Goal: Task Accomplishment & Management: Manage account settings

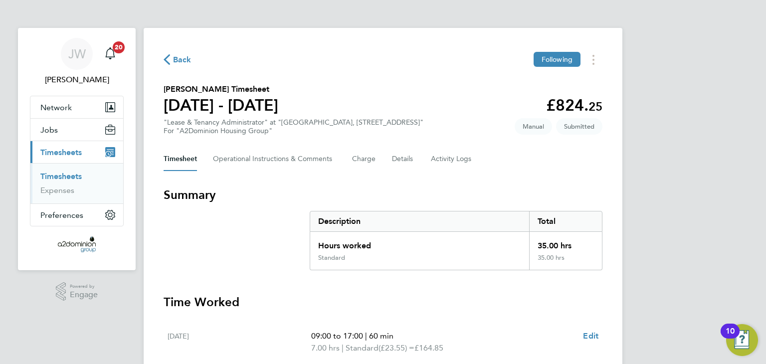
click at [60, 177] on link "Timesheets" at bounding box center [60, 176] width 41 height 9
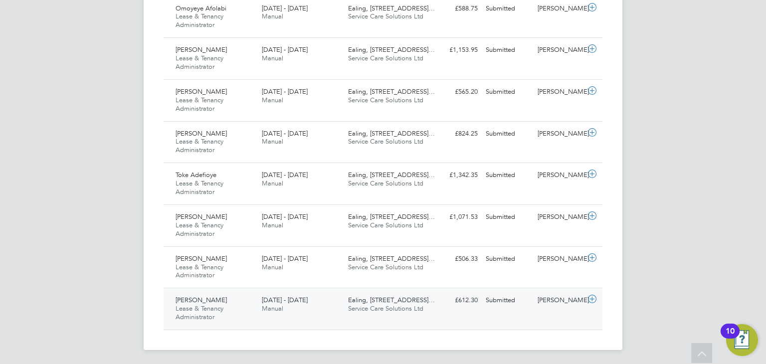
click at [238, 310] on div "Keeley Turner Lease & Tenancy Administrator 18 - 24 Aug 2025" at bounding box center [215, 308] width 86 height 33
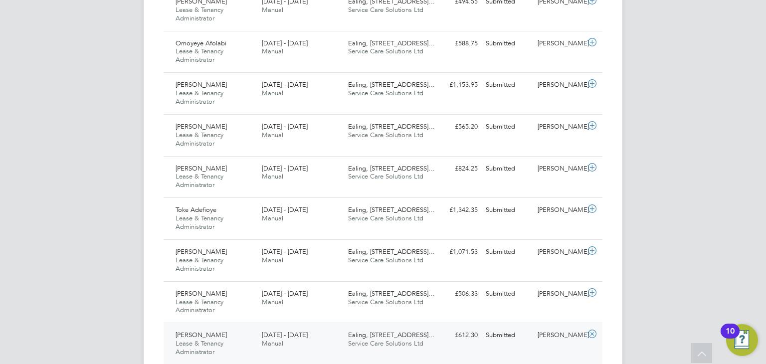
scroll to position [712, 0]
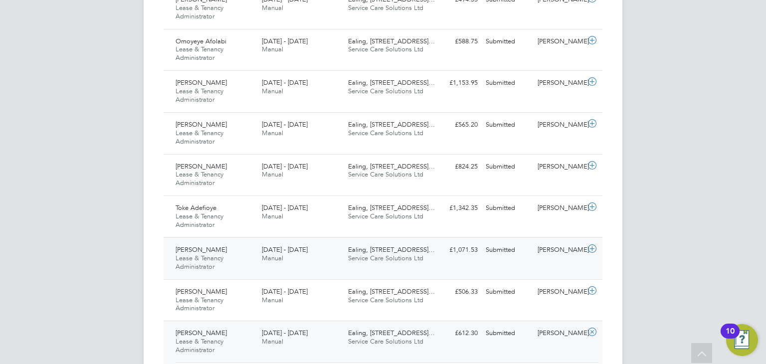
click at [232, 261] on div "Evelyn Hunston Lease & Tenancy Administrator 18 - 24 Aug 2025" at bounding box center [215, 258] width 86 height 33
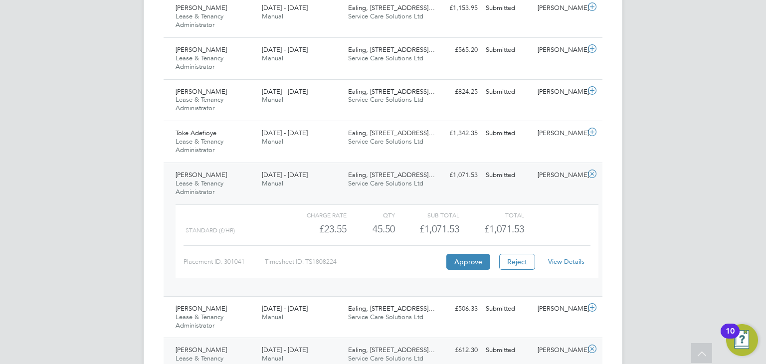
scroll to position [786, 0]
click at [564, 258] on link "View Details" at bounding box center [566, 261] width 36 height 8
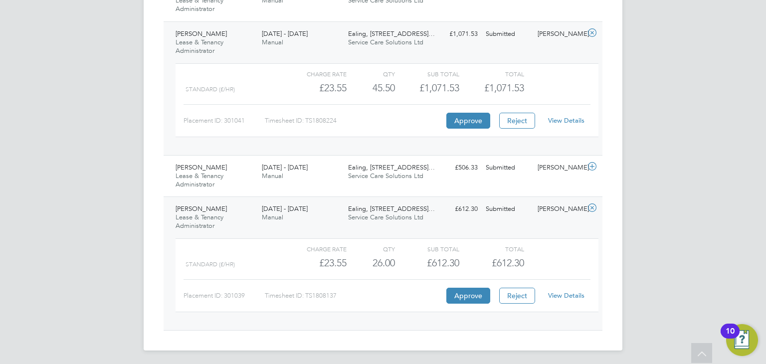
click at [560, 292] on link "View Details" at bounding box center [566, 295] width 36 height 8
click at [247, 169] on div "Karen Carpenter Lease & Tenancy Administrator 18 - 24 Aug 2025" at bounding box center [215, 176] width 86 height 33
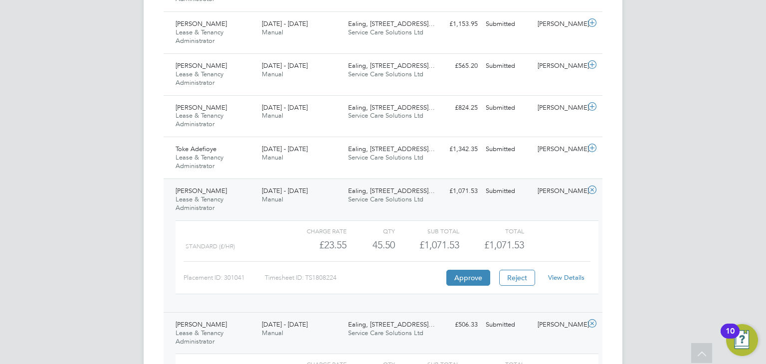
scroll to position [764, 0]
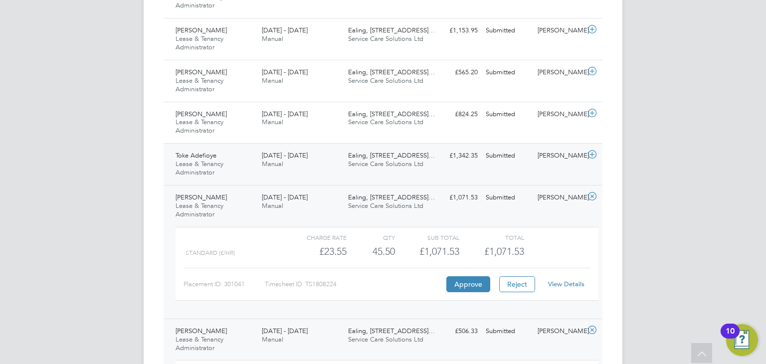
click at [237, 158] on div "Toke Adefioye Lease & Tenancy Administrator 18 - 24 Aug 2025" at bounding box center [215, 164] width 86 height 33
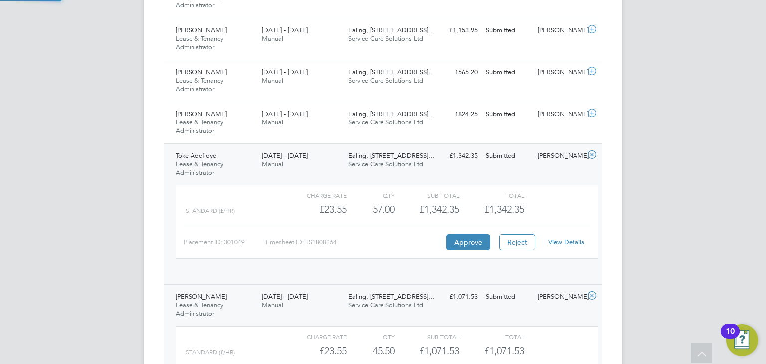
scroll to position [16, 97]
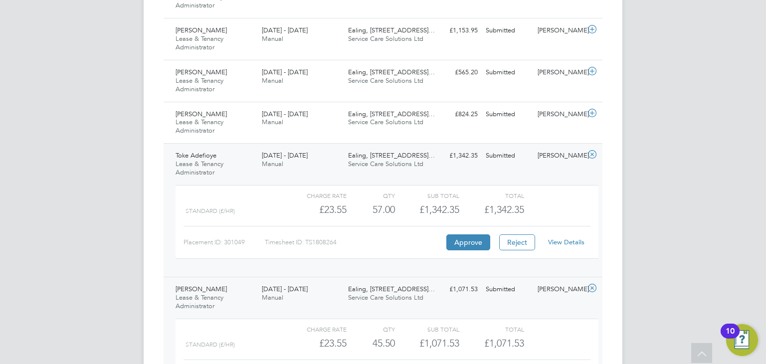
click at [574, 243] on link "View Details" at bounding box center [566, 242] width 36 height 8
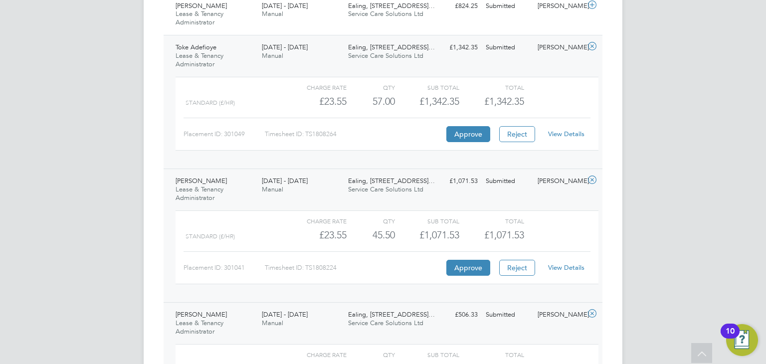
scroll to position [871, 0]
click at [321, 184] on div "18 - 24 Aug 2025 Manual" at bounding box center [301, 186] width 86 height 25
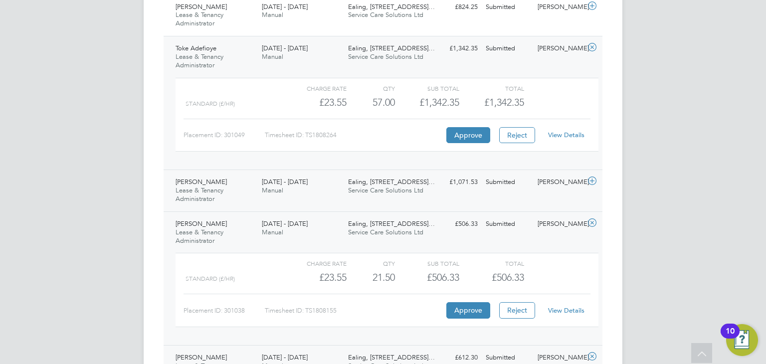
click at [321, 184] on div "18 - 24 Aug 2025 Manual" at bounding box center [301, 186] width 86 height 25
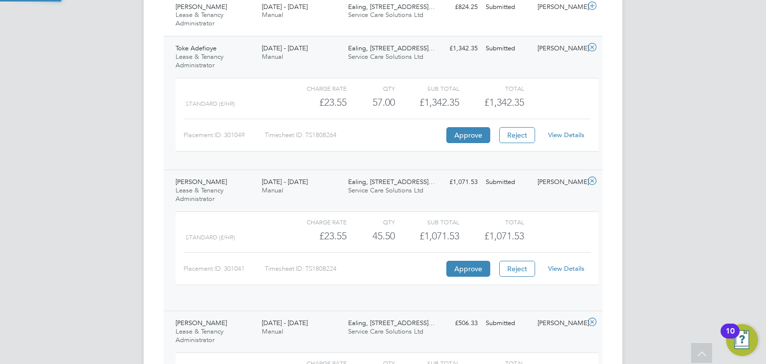
scroll to position [16, 97]
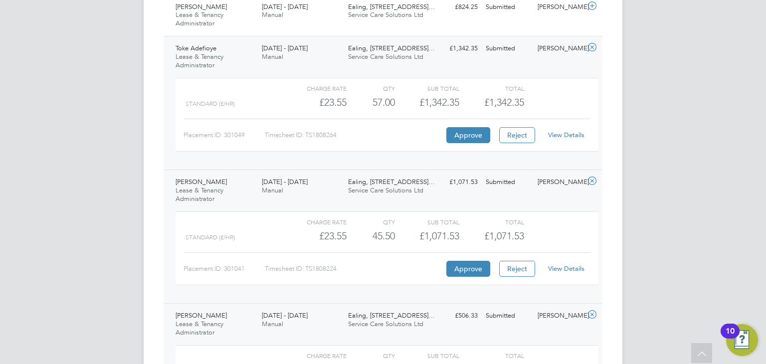
click at [329, 192] on div "18 - 24 Aug 2025 Manual" at bounding box center [301, 186] width 86 height 25
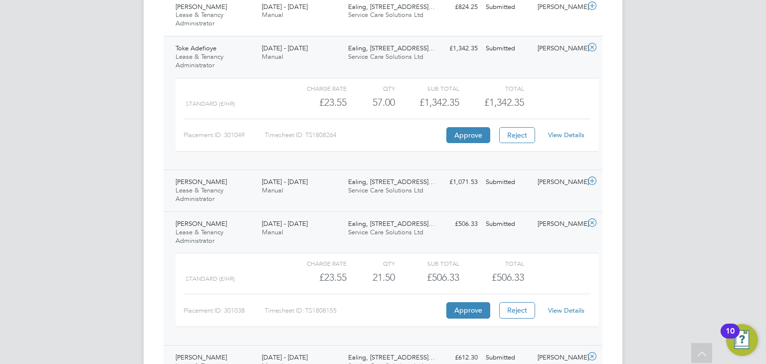
click at [329, 192] on div "18 - 24 Aug 2025 Manual" at bounding box center [301, 186] width 86 height 25
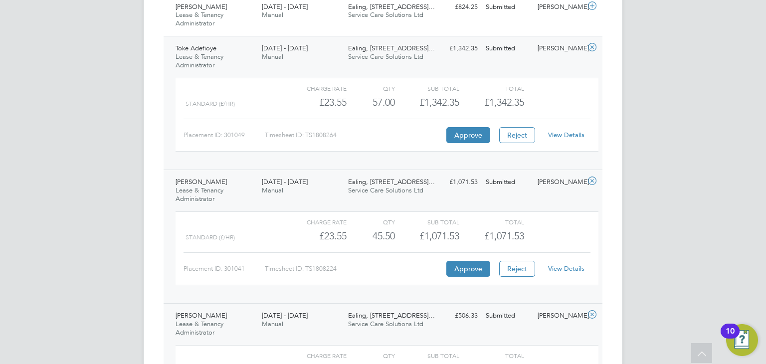
click at [567, 267] on link "View Details" at bounding box center [566, 268] width 36 height 8
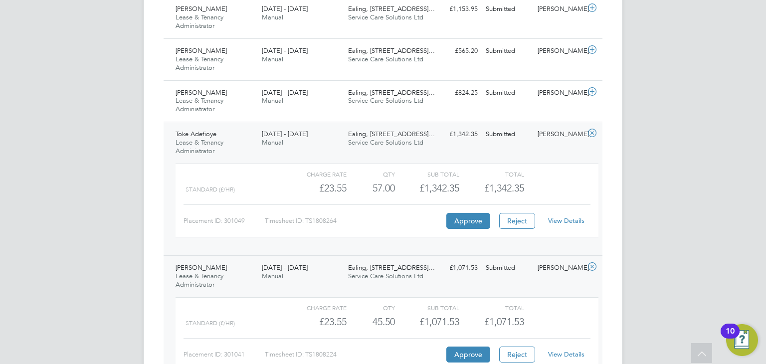
scroll to position [762, 0]
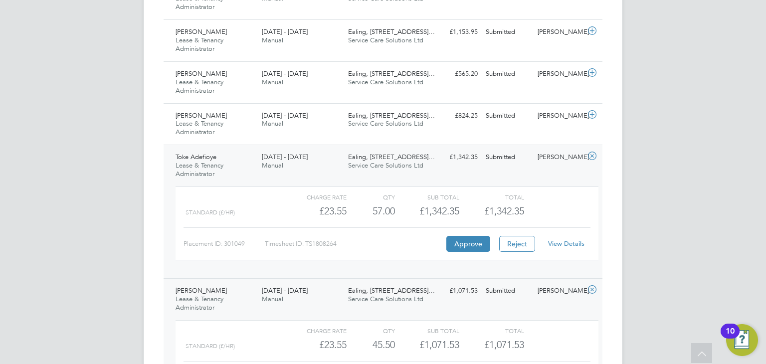
click at [564, 240] on link "View Details" at bounding box center [566, 244] width 36 height 8
click at [245, 120] on div "Simi Malik Lease & Tenancy Administrator 18 - 24 Aug 2025" at bounding box center [215, 124] width 86 height 33
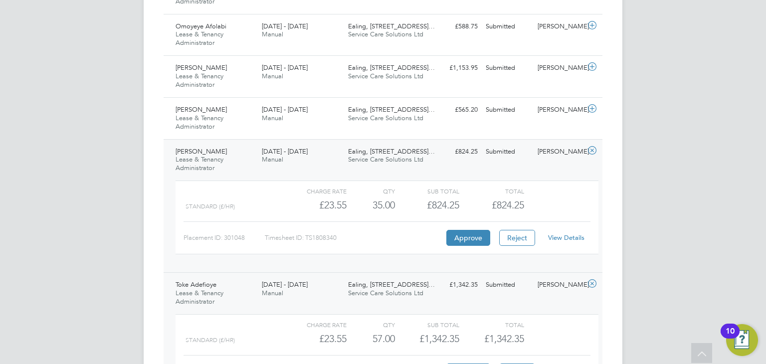
scroll to position [719, 0]
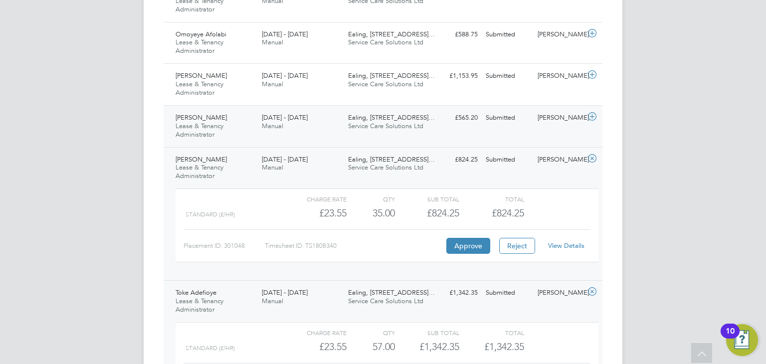
click at [324, 123] on div "18 - 24 Aug 2025 Manual" at bounding box center [301, 122] width 86 height 25
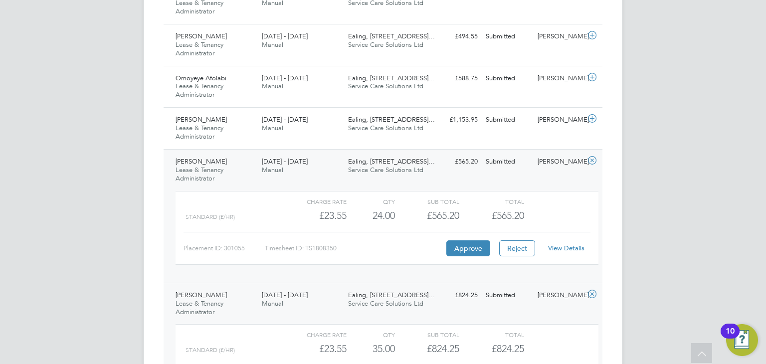
scroll to position [669, 0]
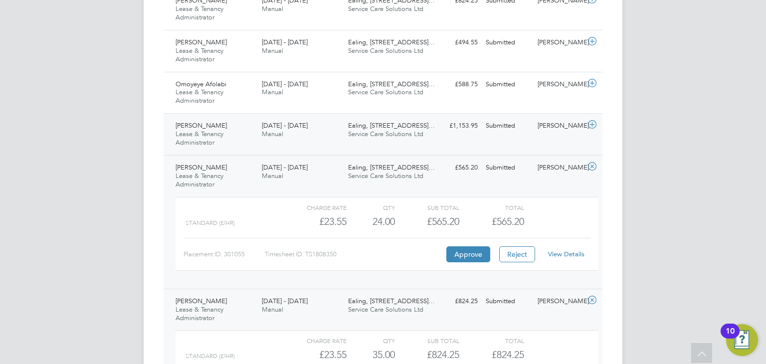
click at [238, 132] on div "Natalie Peerless Lease & Tenancy Administrator 18 - 24 Aug 2025" at bounding box center [215, 134] width 86 height 33
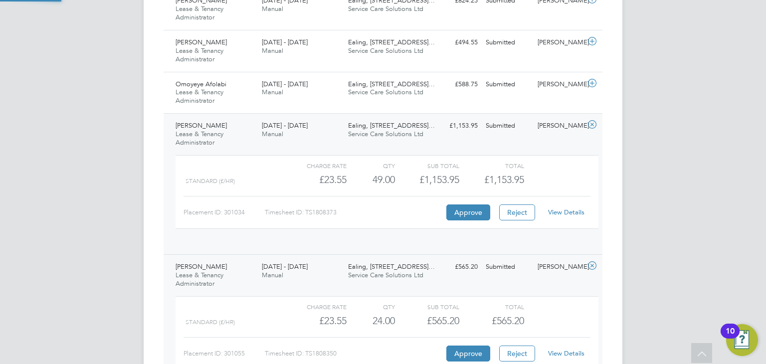
scroll to position [16, 97]
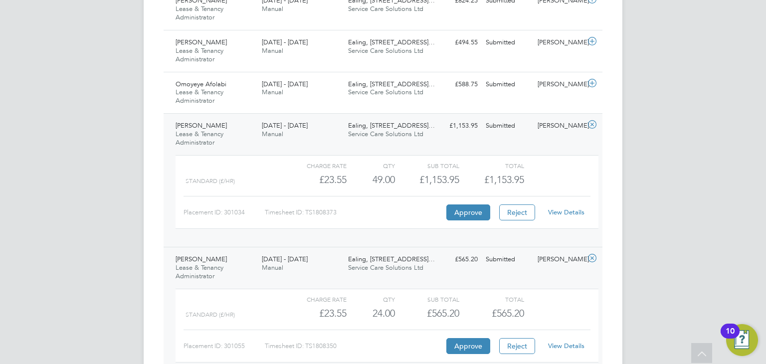
click at [247, 130] on div "Natalie Peerless Lease & Tenancy Administrator 18 - 24 Aug 2025" at bounding box center [215, 134] width 86 height 33
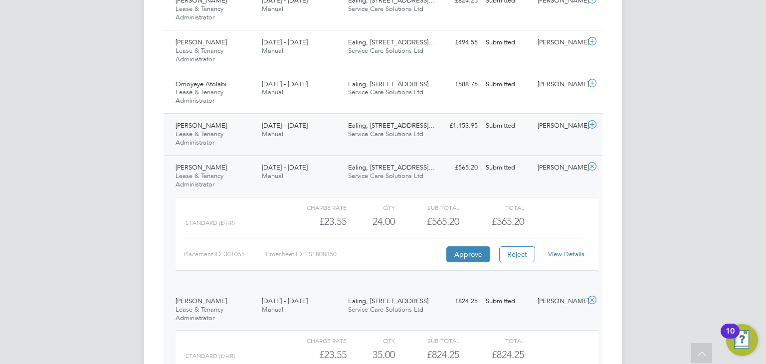
click at [247, 130] on div "Natalie Peerless Lease & Tenancy Administrator 18 - 24 Aug 2025" at bounding box center [215, 134] width 86 height 33
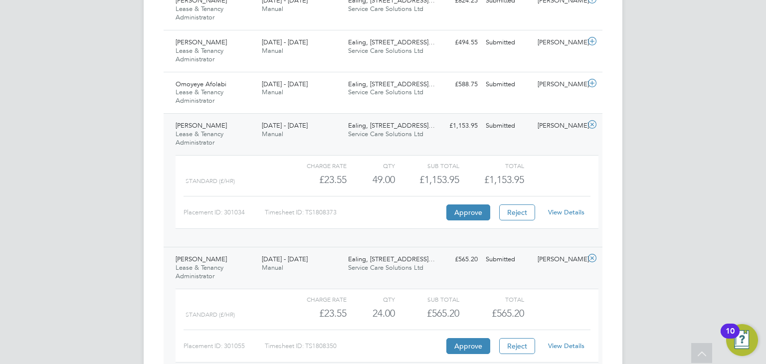
click at [559, 213] on link "View Details" at bounding box center [566, 212] width 36 height 8
click at [247, 94] on div "Omoyeye Afolabi Lease & Tenancy Administrator 18 - 24 Aug 2025" at bounding box center [215, 92] width 86 height 33
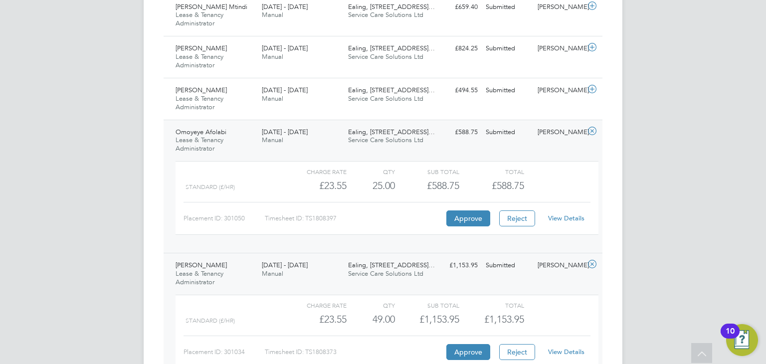
scroll to position [614, 0]
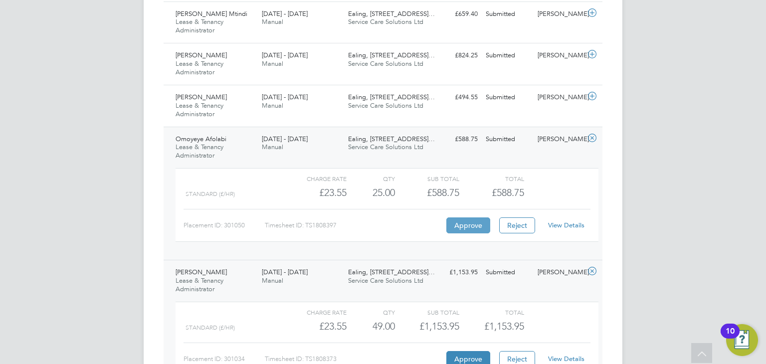
click at [467, 224] on button "Approve" at bounding box center [469, 226] width 44 height 16
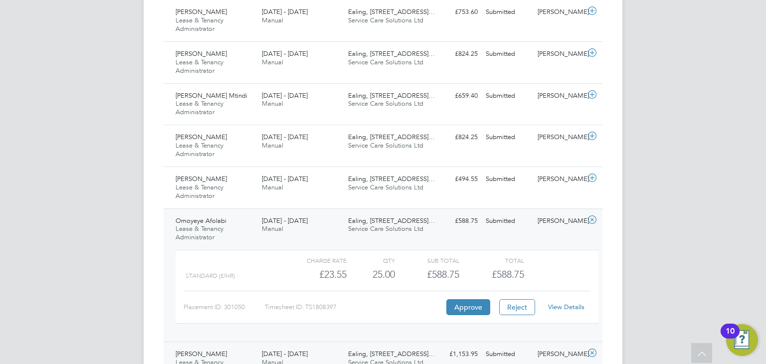
scroll to position [529, 0]
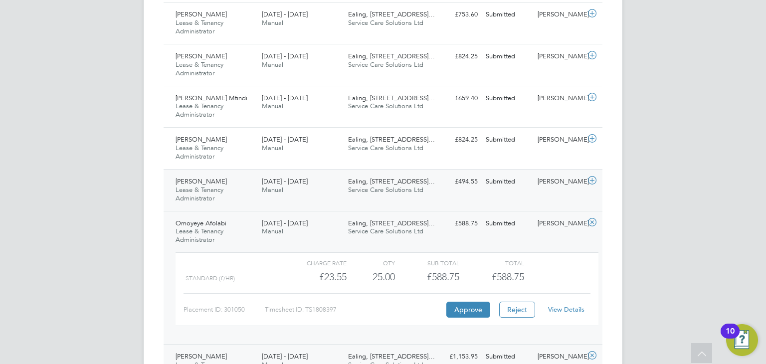
click at [230, 189] on div "George Parker Lease & Tenancy Administrator 18 - 24 Aug 2025" at bounding box center [215, 190] width 86 height 33
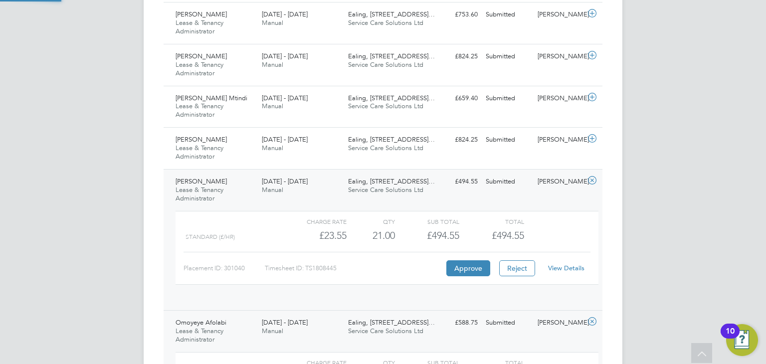
scroll to position [16, 97]
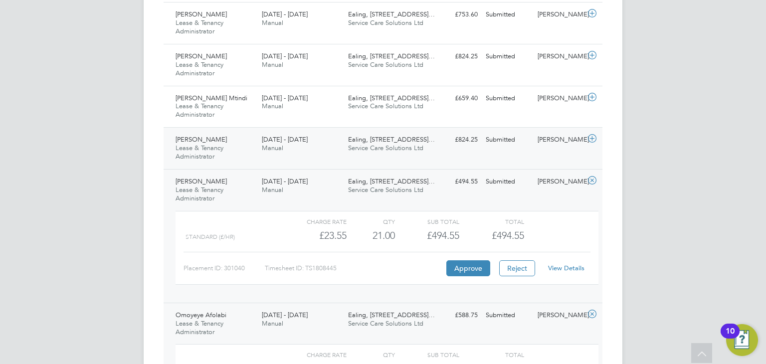
click at [231, 157] on div "Beatrice Taiga Lease & Tenancy Administrator 18 - 24 Aug 2025" at bounding box center [215, 148] width 86 height 33
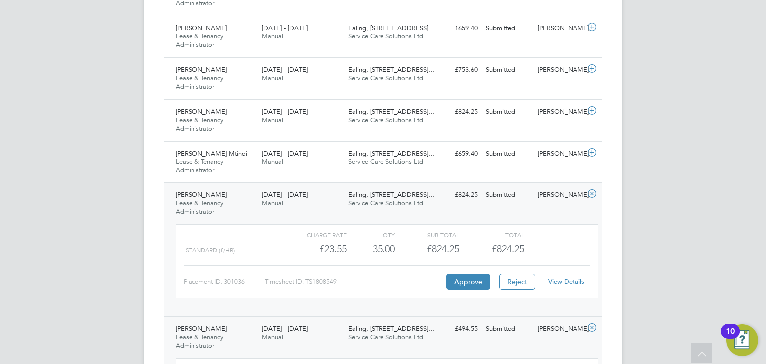
scroll to position [474, 0]
click at [242, 158] on div "Obrein Mtindi Lease & Tenancy Administrator 18 - 24 Aug 2025" at bounding box center [215, 162] width 86 height 33
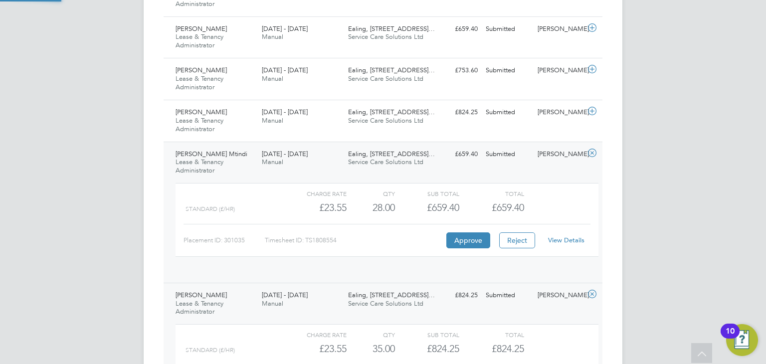
scroll to position [16, 97]
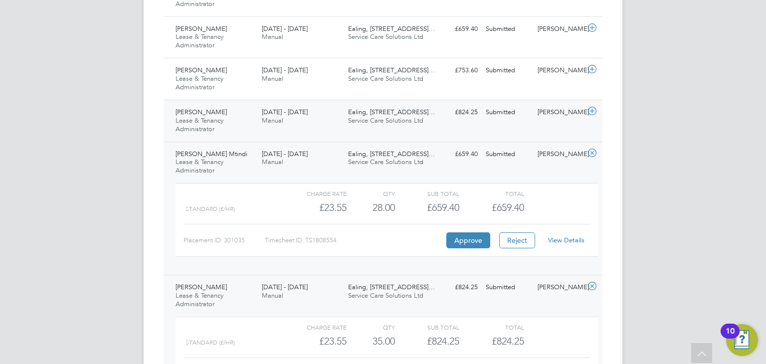
click at [240, 112] on div "Andrew Duffy Lease & Tenancy Administrator 18 - 24 Aug 2025" at bounding box center [215, 120] width 86 height 33
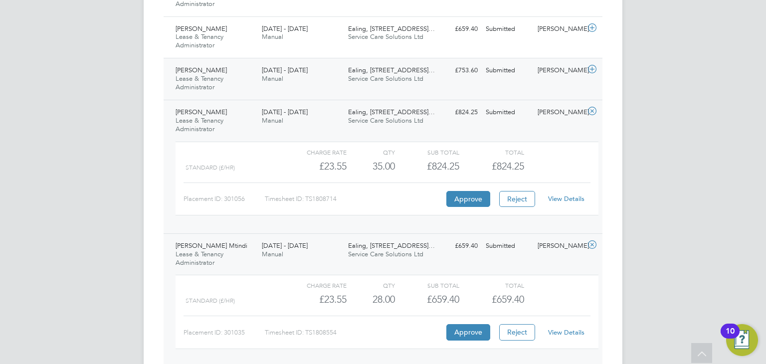
click at [242, 82] on div "Julie Virani Lease & Tenancy Administrator 18 - 24 Aug 2025" at bounding box center [215, 78] width 86 height 33
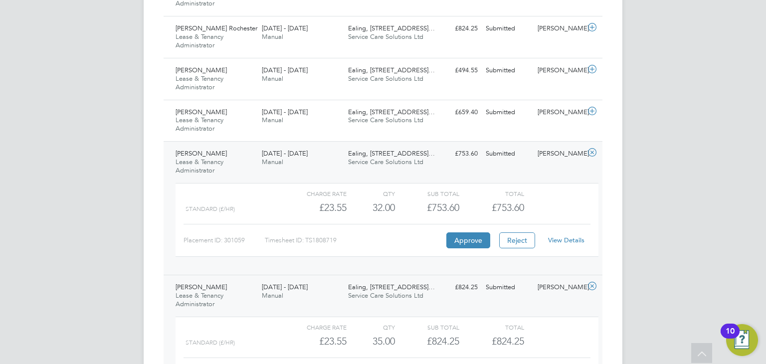
scroll to position [388, 0]
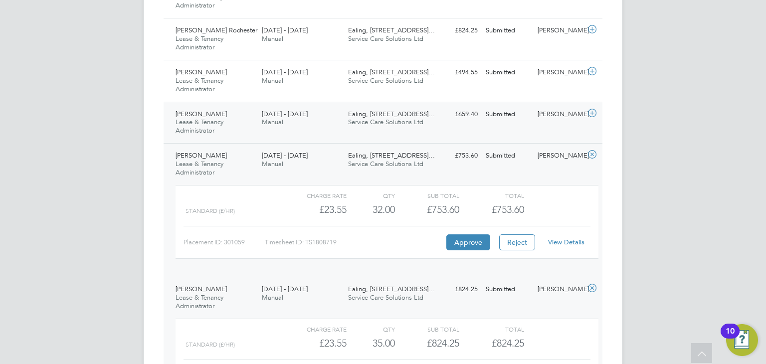
click at [237, 122] on div "Abigail Shadare Lease & Tenancy Administrator 18 - 24 Aug 2025" at bounding box center [215, 122] width 86 height 33
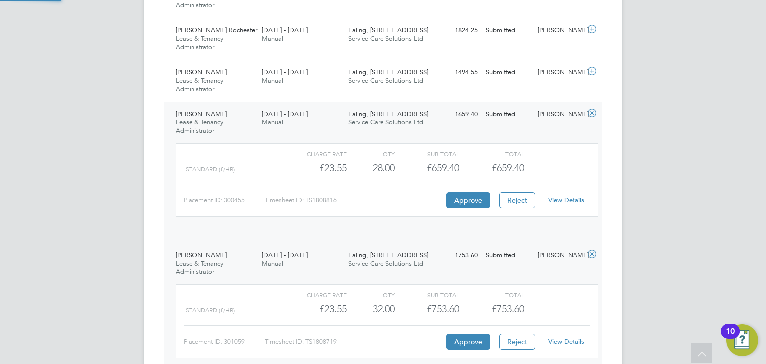
scroll to position [16, 97]
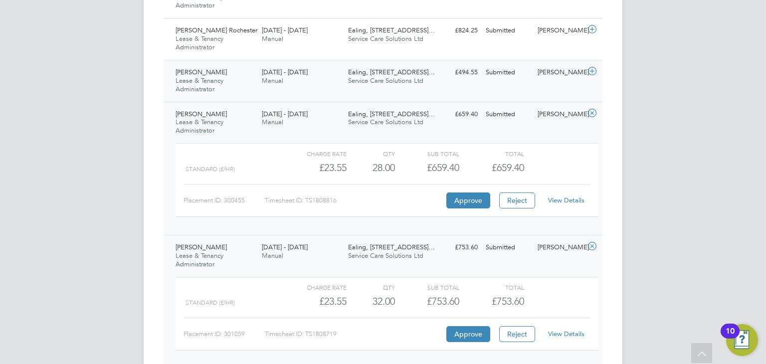
click at [241, 75] on div "Nadia Hussain Lease & Tenancy Administrator 18 - 24 Aug 2025" at bounding box center [215, 80] width 86 height 33
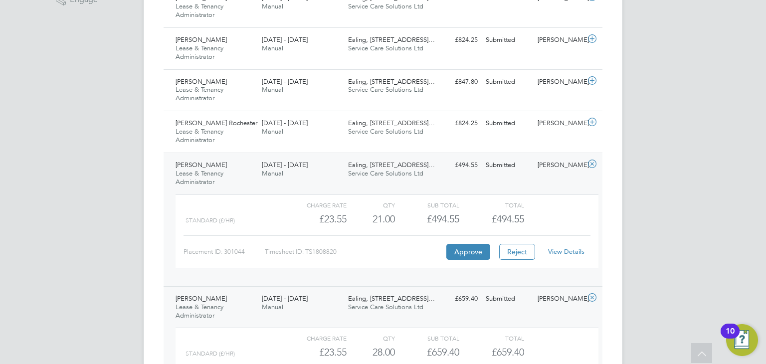
scroll to position [294, 0]
click at [250, 135] on div "Shaniqua Rochester Lease & Tenancy Administrator 18 - 24 Aug 2025" at bounding box center [215, 132] width 86 height 33
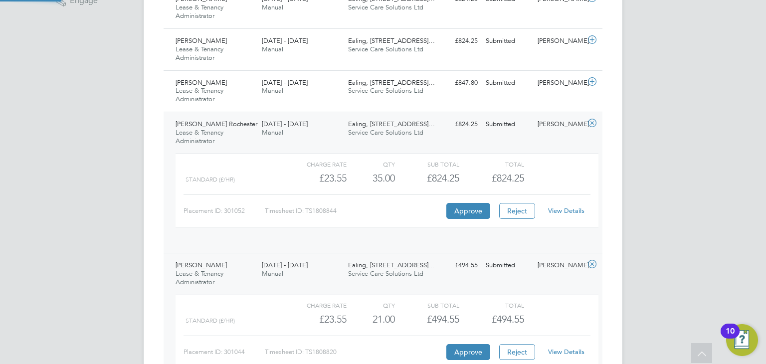
scroll to position [16, 97]
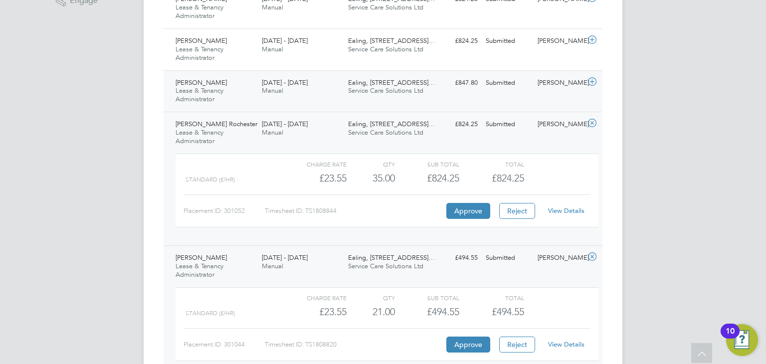
click at [239, 94] on div "Rod Lewis Lease & Tenancy Administrator 18 - 24 Aug 2025" at bounding box center [215, 91] width 86 height 33
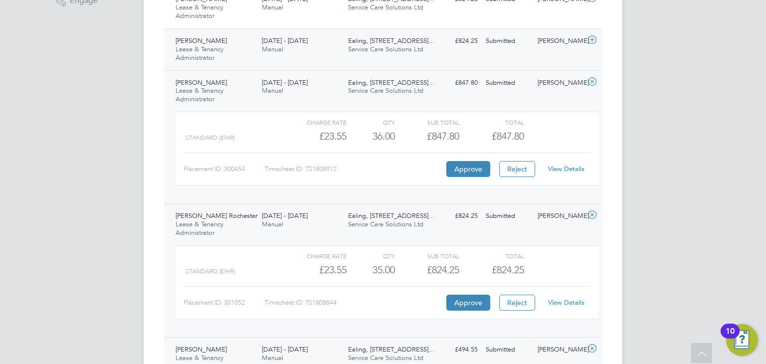
click at [236, 57] on div "Shukri Ahmed Lease & Tenancy Administrator 18 - 24 Aug 2025" at bounding box center [215, 49] width 86 height 33
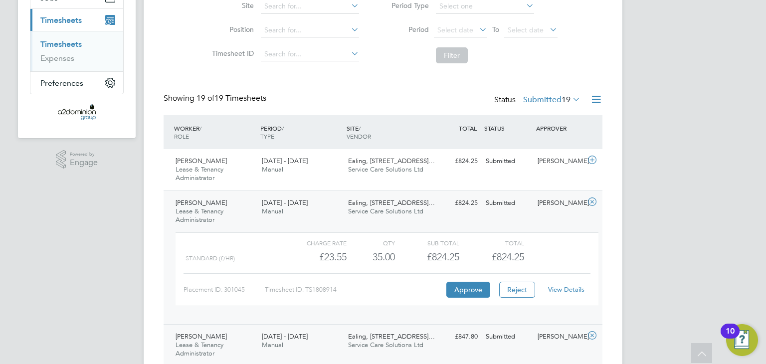
scroll to position [133, 0]
click at [319, 166] on div "18 - 24 Aug 2025 Manual" at bounding box center [301, 165] width 86 height 25
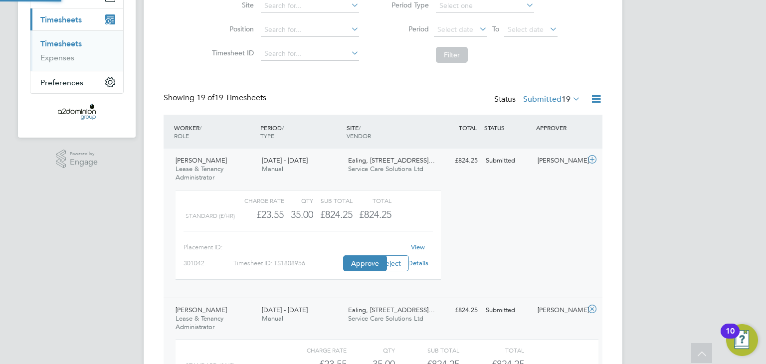
scroll to position [16, 97]
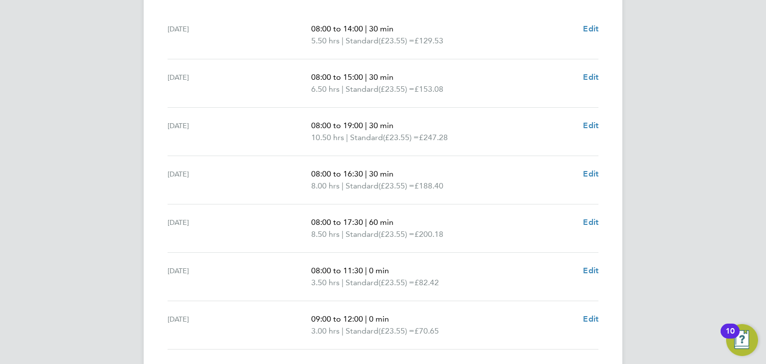
scroll to position [379, 0]
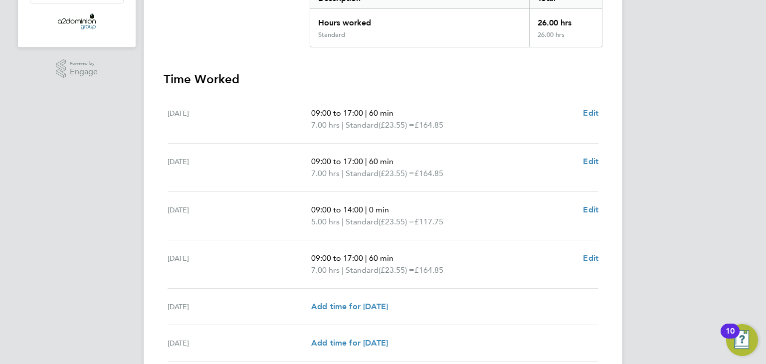
scroll to position [212, 0]
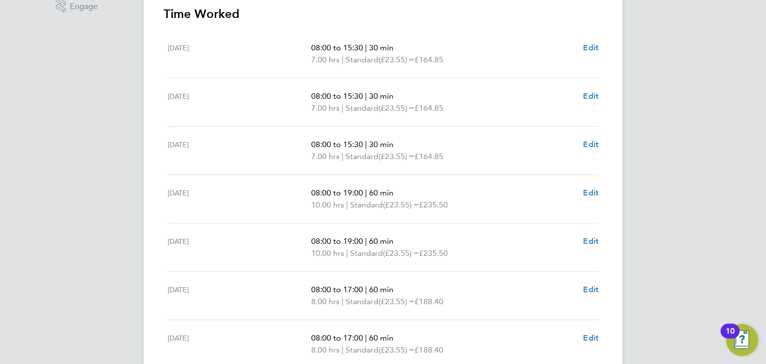
scroll to position [289, 0]
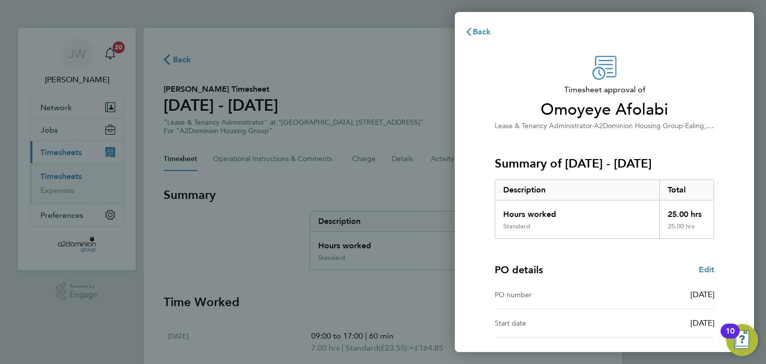
scroll to position [73, 0]
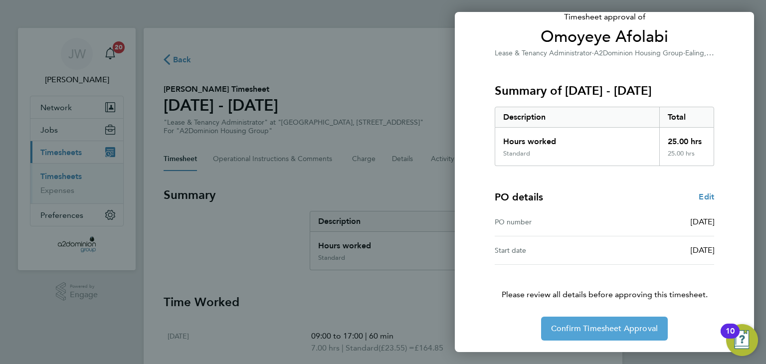
click at [612, 326] on span "Confirm Timesheet Approval" at bounding box center [604, 329] width 107 height 10
